Goal: Transaction & Acquisition: Purchase product/service

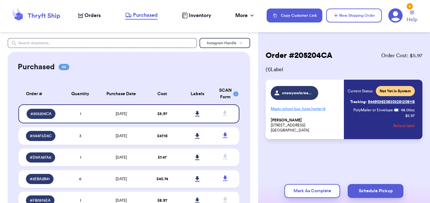
scroll to position [32, 0]
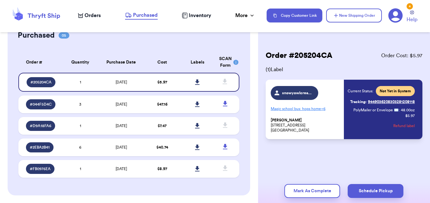
click at [94, 15] on span "Orders" at bounding box center [92, 16] width 16 height 8
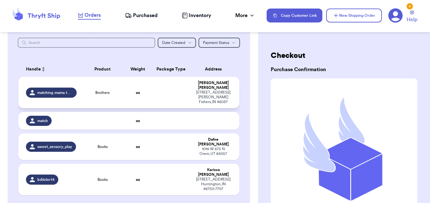
scroll to position [95, 0]
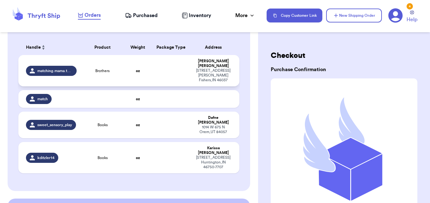
click at [156, 68] on td at bounding box center [171, 70] width 40 height 31
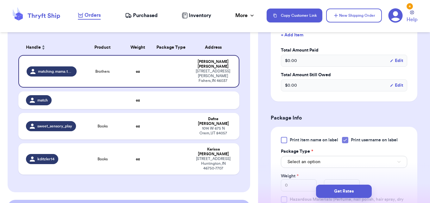
scroll to position [222, 0]
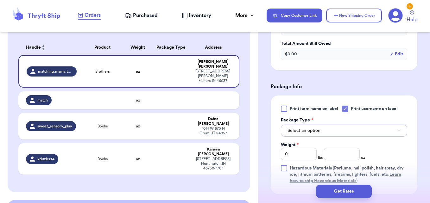
click at [316, 131] on span "Select an option" at bounding box center [303, 131] width 33 height 6
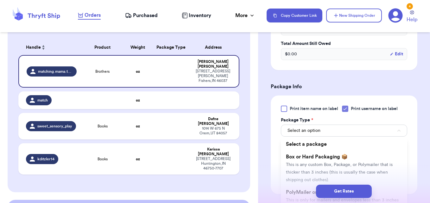
click at [301, 192] on div "Get Rates" at bounding box center [344, 191] width 162 height 13
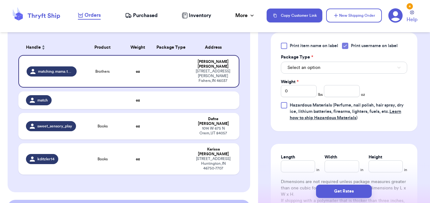
scroll to position [285, 0]
click at [301, 66] on span "Select an option" at bounding box center [303, 67] width 33 height 6
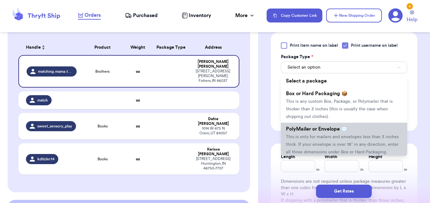
click at [299, 144] on span "This is only for mailers and envelopes less than 3 inches thick. If your envelo…" at bounding box center [342, 145] width 113 height 20
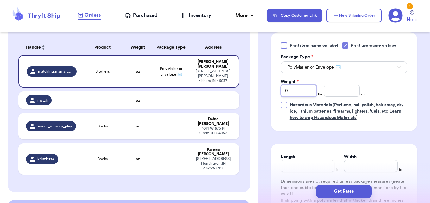
click at [292, 91] on input "0" at bounding box center [299, 91] width 36 height 12
click at [332, 91] on input "number" at bounding box center [342, 91] width 36 height 12
type input "8"
click at [304, 164] on input "Length" at bounding box center [308, 166] width 54 height 12
type input "9"
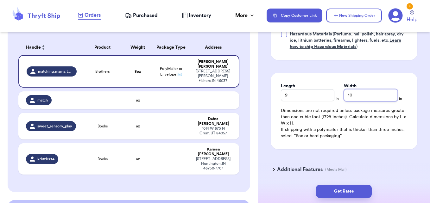
scroll to position [379, 0]
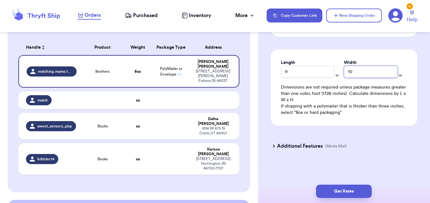
type input "10"
click at [278, 145] on h3 "Additional Features" at bounding box center [300, 146] width 46 height 8
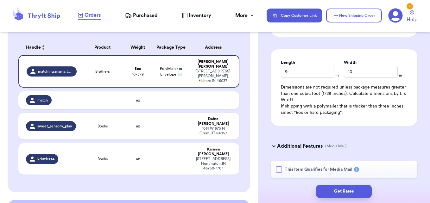
click at [279, 169] on div at bounding box center [279, 169] width 6 height 6
click at [0, 0] on input "This Item Qualifies for Media Mail" at bounding box center [0, 0] width 0 height 0
click at [332, 191] on button "Get Rates" at bounding box center [344, 191] width 56 height 13
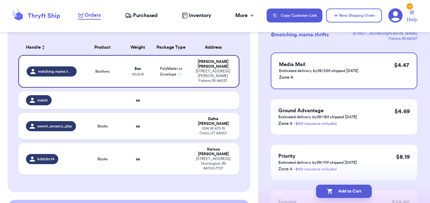
scroll to position [63, 0]
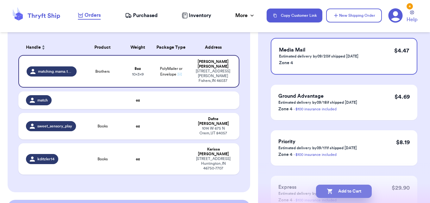
click at [357, 192] on button "Add to Cart" at bounding box center [344, 191] width 56 height 13
checkbox input "true"
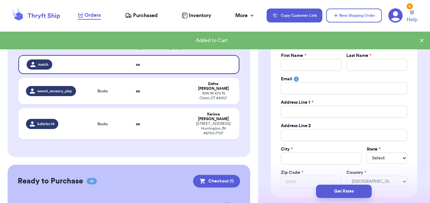
scroll to position [142, 0]
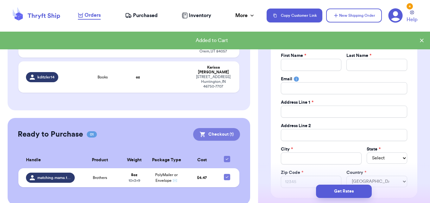
click at [209, 130] on button "Checkout ( 1 )" at bounding box center [216, 134] width 47 height 13
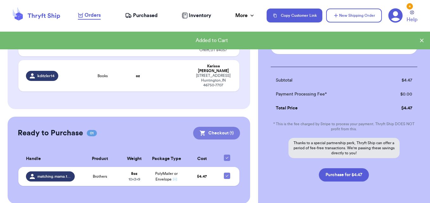
scroll to position [140, 0]
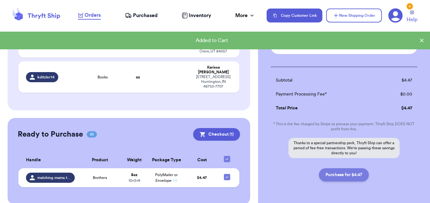
click at [349, 177] on button "Purchase for $4.47" at bounding box center [344, 174] width 50 height 13
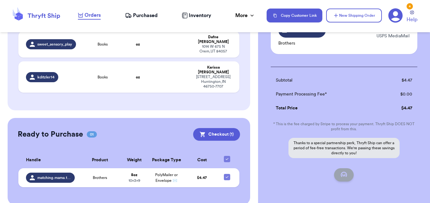
checkbox input "false"
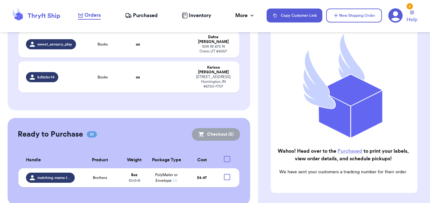
checkbox input "true"
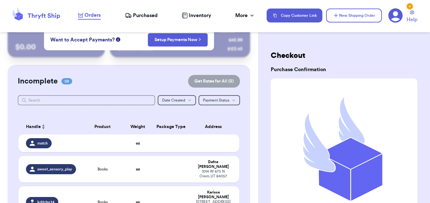
scroll to position [13, 0]
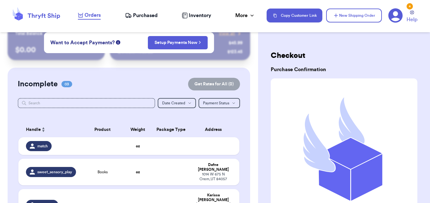
click at [158, 17] on div "Orders Purchased Inventory More Stats Completed Orders Payments Payouts" at bounding box center [169, 15] width 182 height 8
click at [151, 16] on span "Purchased" at bounding box center [145, 16] width 25 height 8
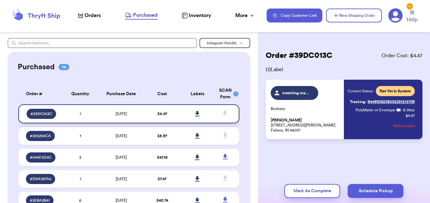
click at [195, 111] on icon at bounding box center [197, 114] width 5 height 6
